Goal: Information Seeking & Learning: Learn about a topic

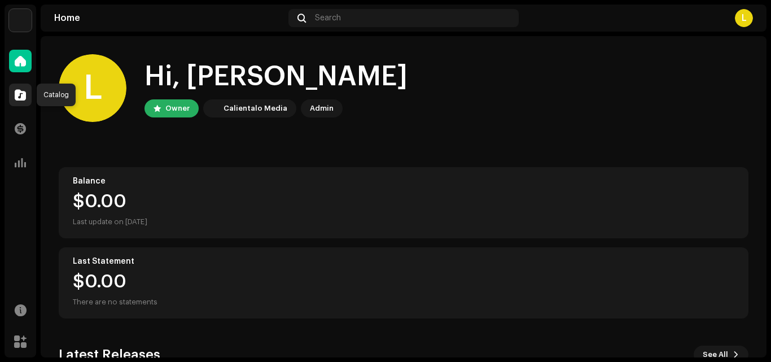
click at [24, 88] on div at bounding box center [20, 95] width 23 height 23
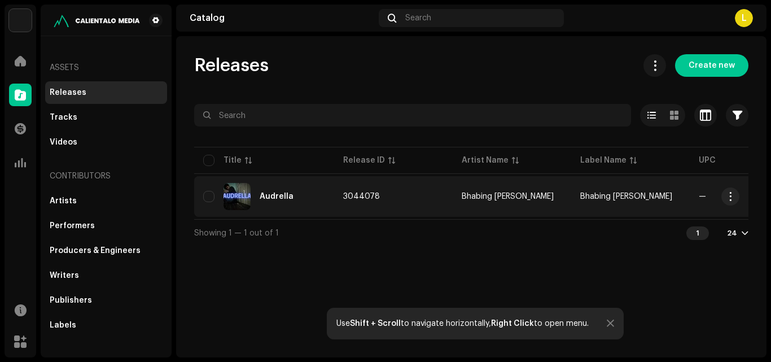
click at [318, 192] on div "Audrella" at bounding box center [264, 196] width 122 height 27
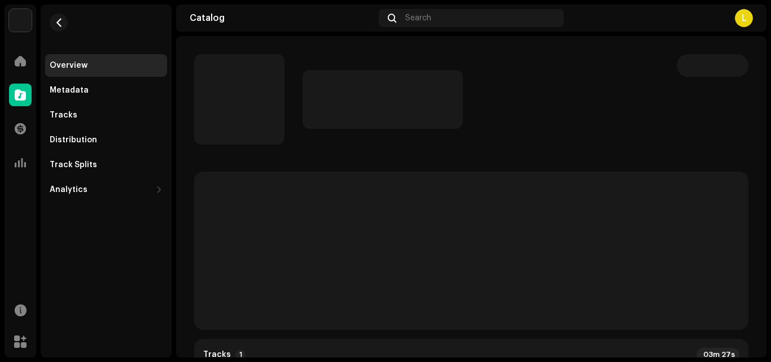
click at [373, 361] on div "Ivyx Home Catalog Transactions Analytics Resources Marketplace Overview Metadat…" at bounding box center [385, 181] width 771 height 362
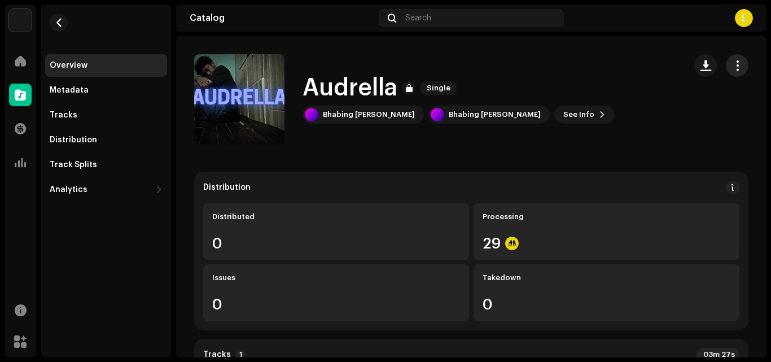
click at [732, 61] on span "button" at bounding box center [737, 65] width 11 height 9
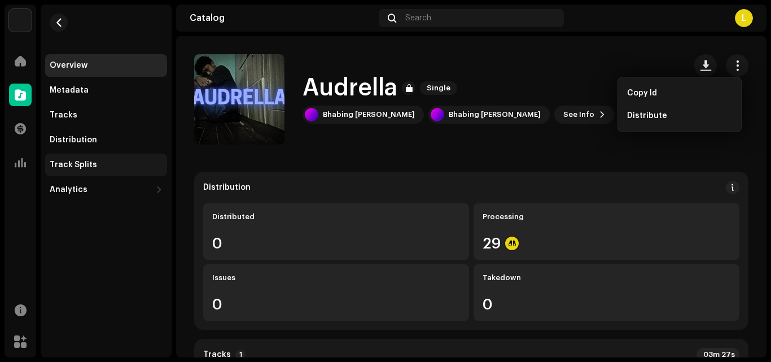
drag, startPoint x: 523, startPoint y: 145, endPoint x: 111, endPoint y: 154, distance: 412.7
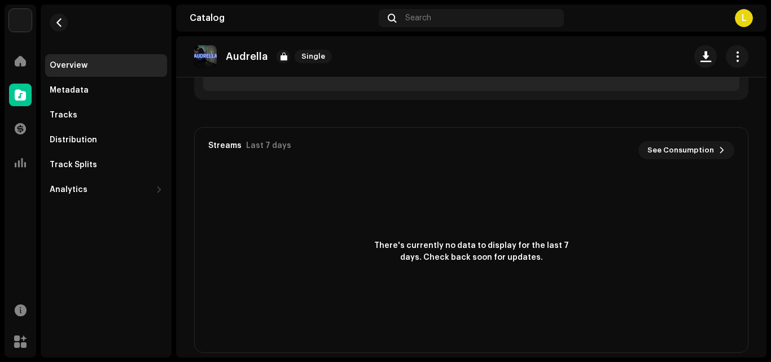
scroll to position [564, 0]
click at [93, 89] on div "Metadata" at bounding box center [106, 90] width 113 height 9
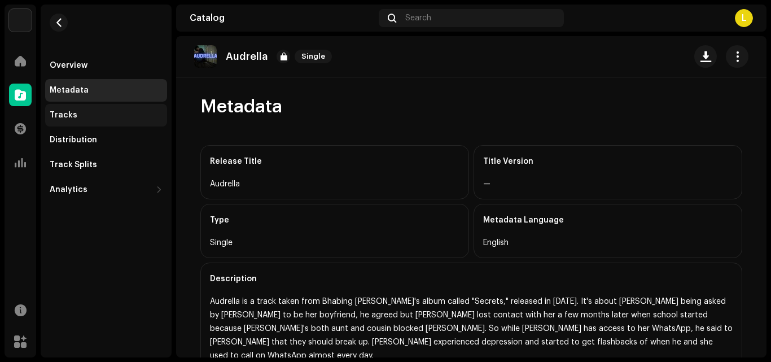
click at [138, 110] on div "Tracks" at bounding box center [106, 115] width 122 height 23
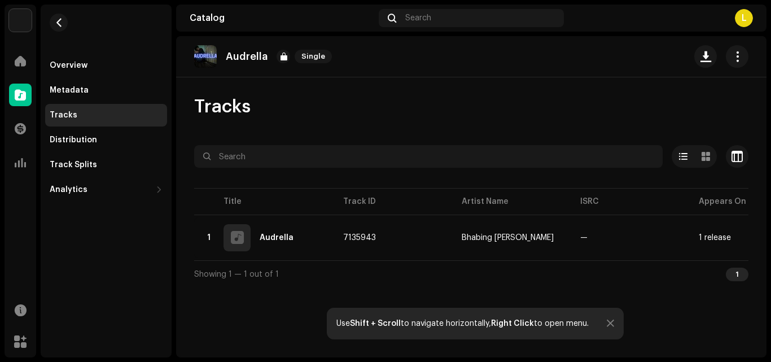
click at [131, 152] on div "Overview Metadata Tracks Distribution Track Splits Analytics Consumption Engage…" at bounding box center [106, 127] width 122 height 147
click at [137, 145] on div "Distribution" at bounding box center [106, 140] width 122 height 23
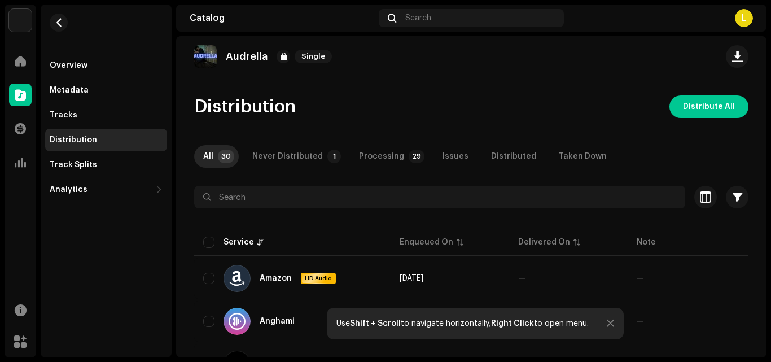
click at [744, 10] on div "L" at bounding box center [744, 18] width 18 height 18
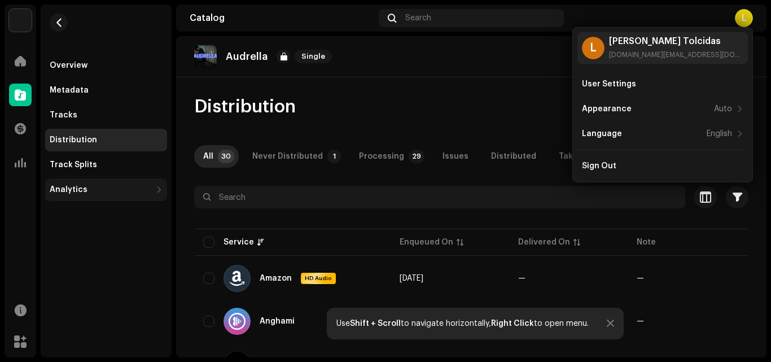
click at [89, 181] on div "Analytics" at bounding box center [106, 189] width 122 height 23
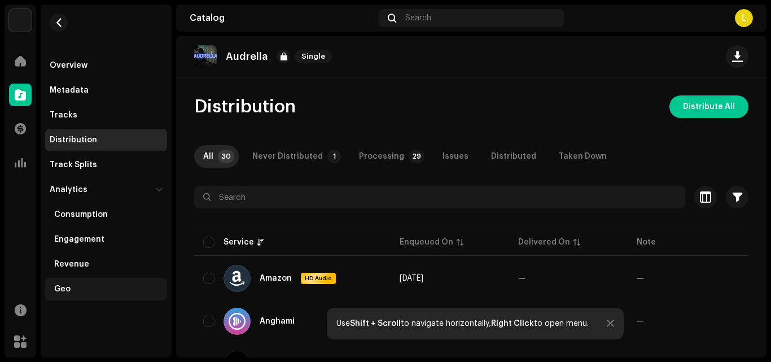
click at [97, 282] on div "Geo" at bounding box center [106, 289] width 122 height 23
